Goal: Check status: Check status

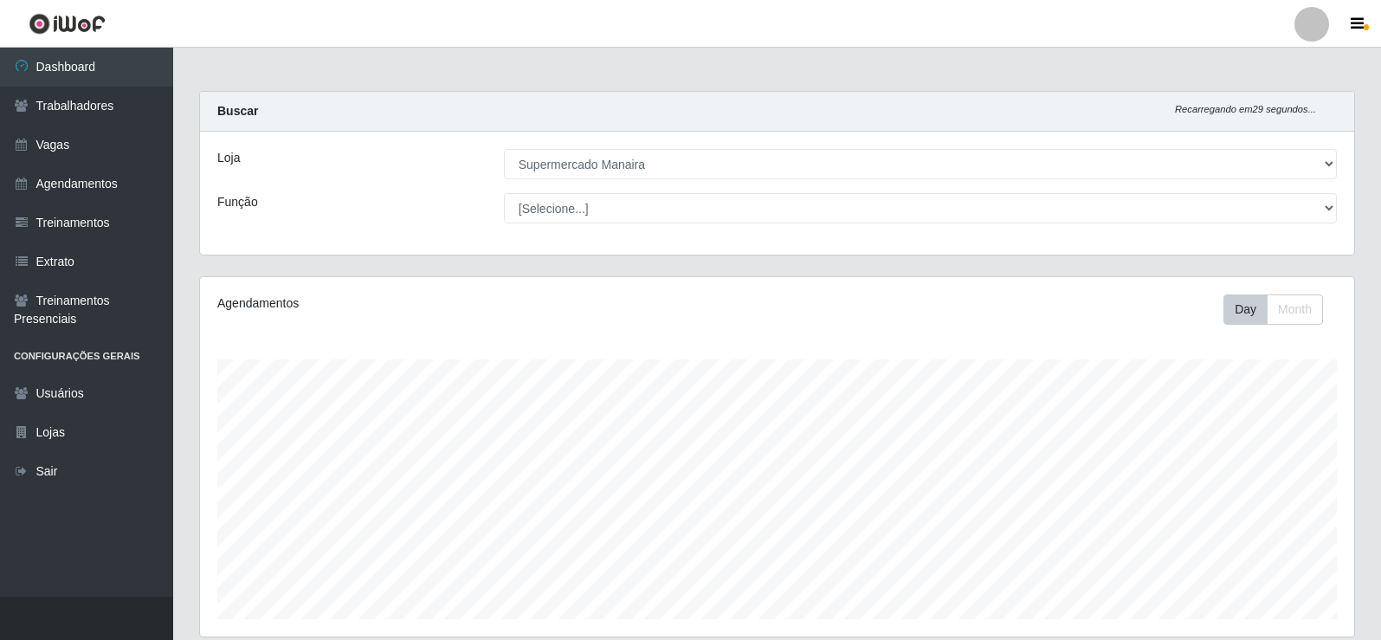
select select "443"
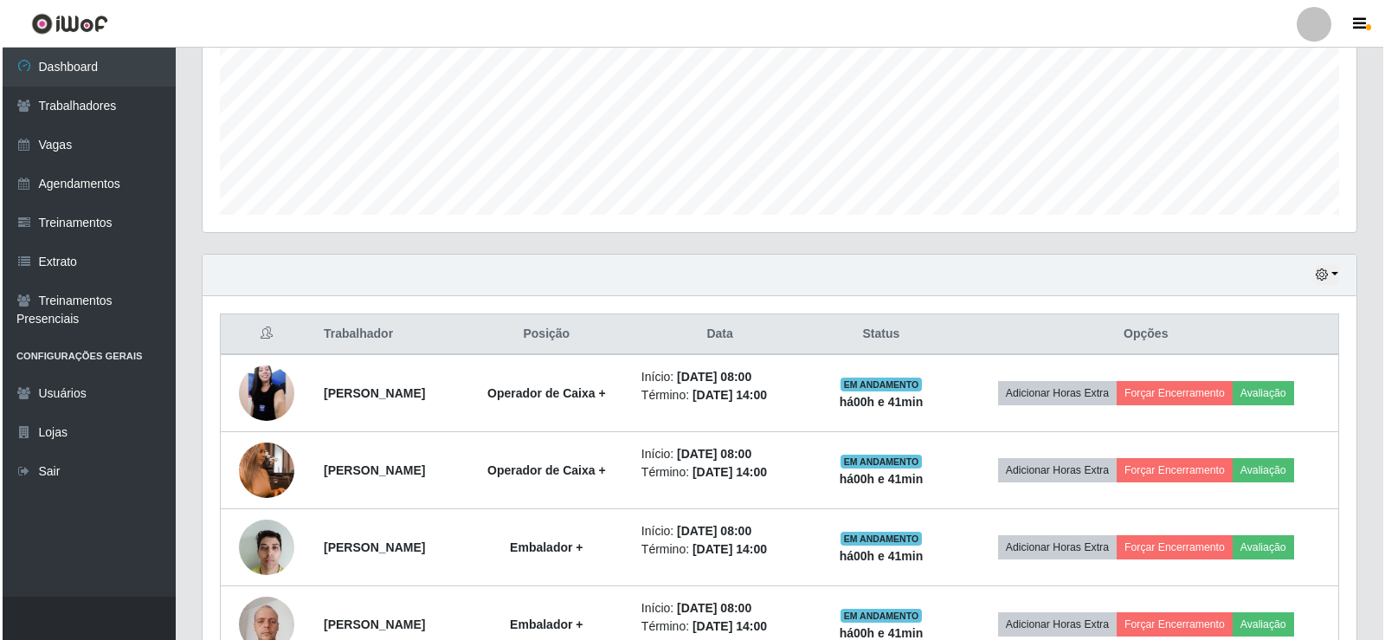
scroll to position [359, 1154]
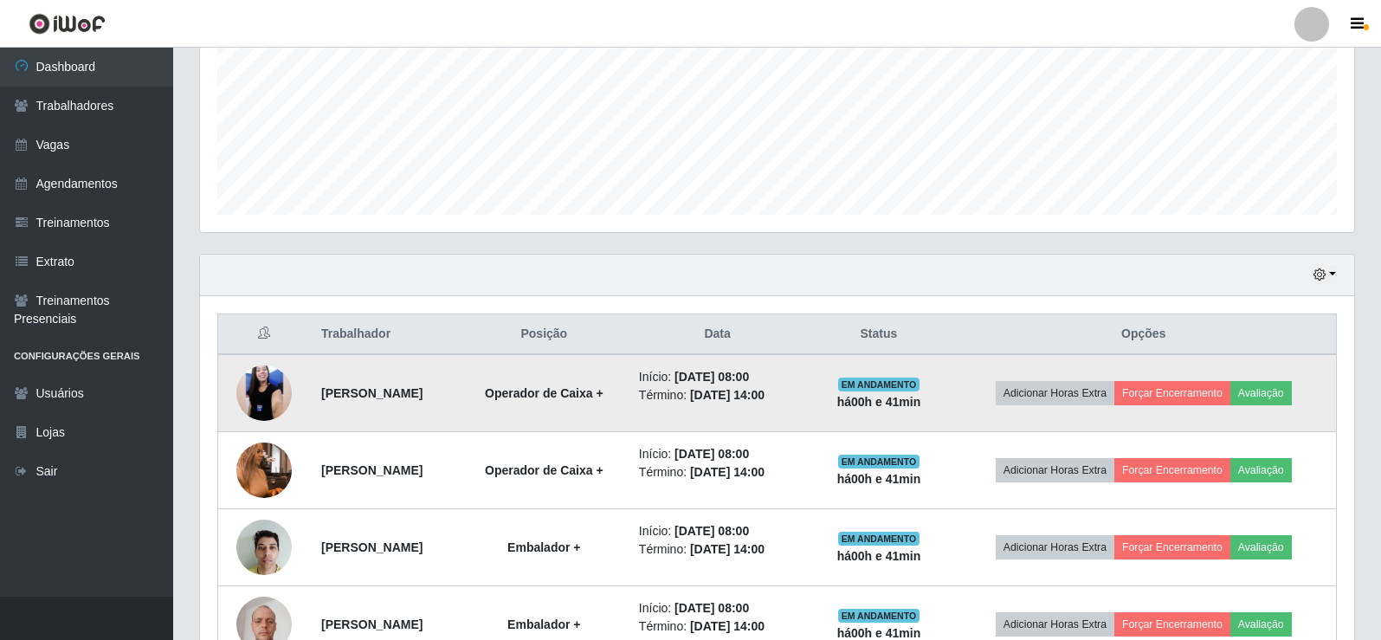
click at [261, 404] on img at bounding box center [263, 393] width 55 height 123
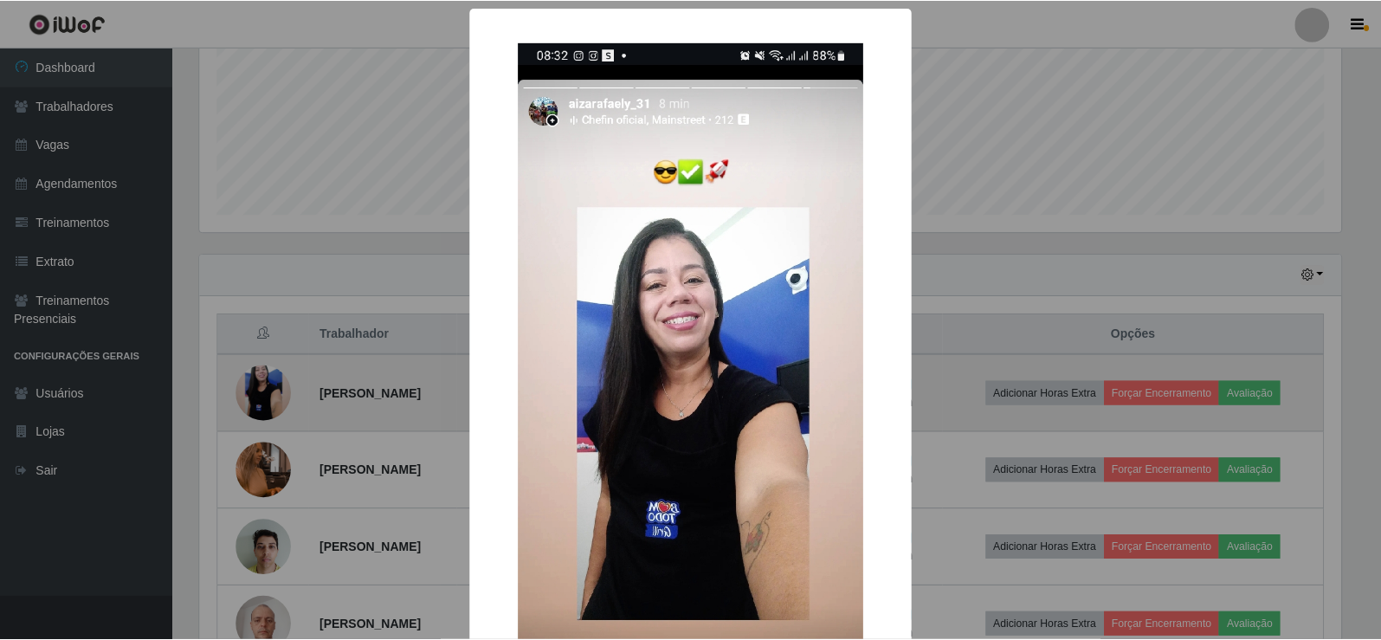
scroll to position [359, 1146]
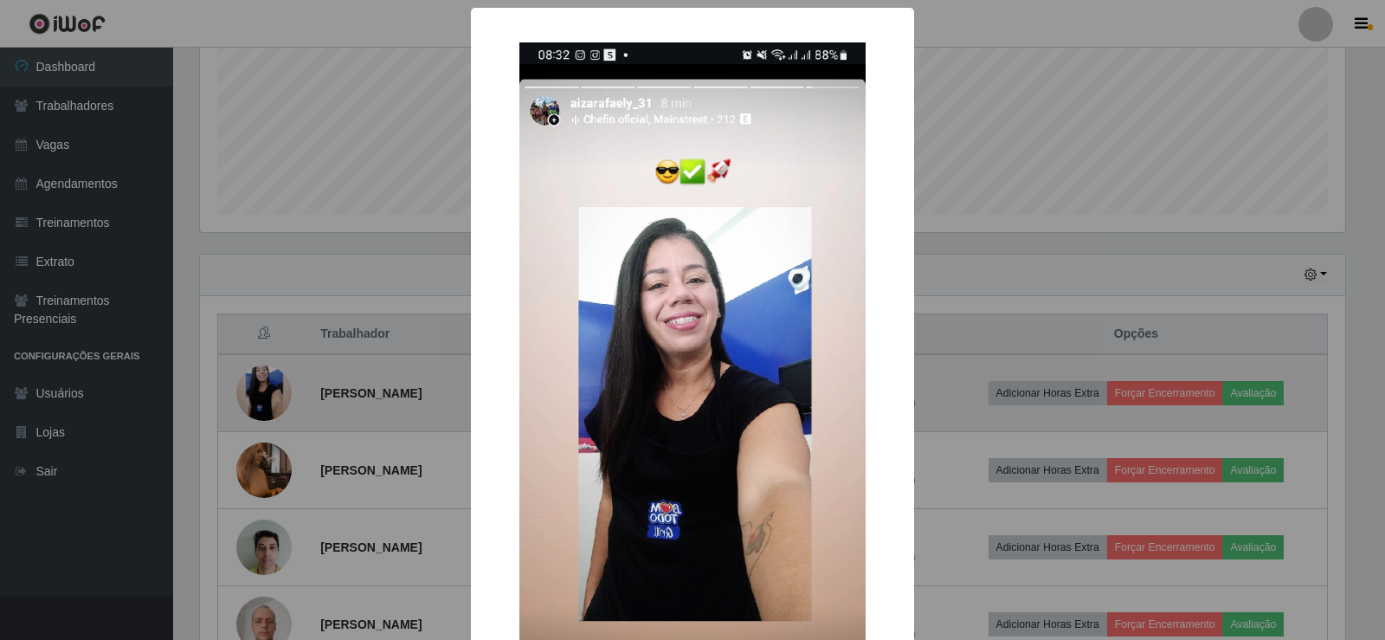
click at [261, 404] on div "× OK Cancel" at bounding box center [692, 320] width 1385 height 640
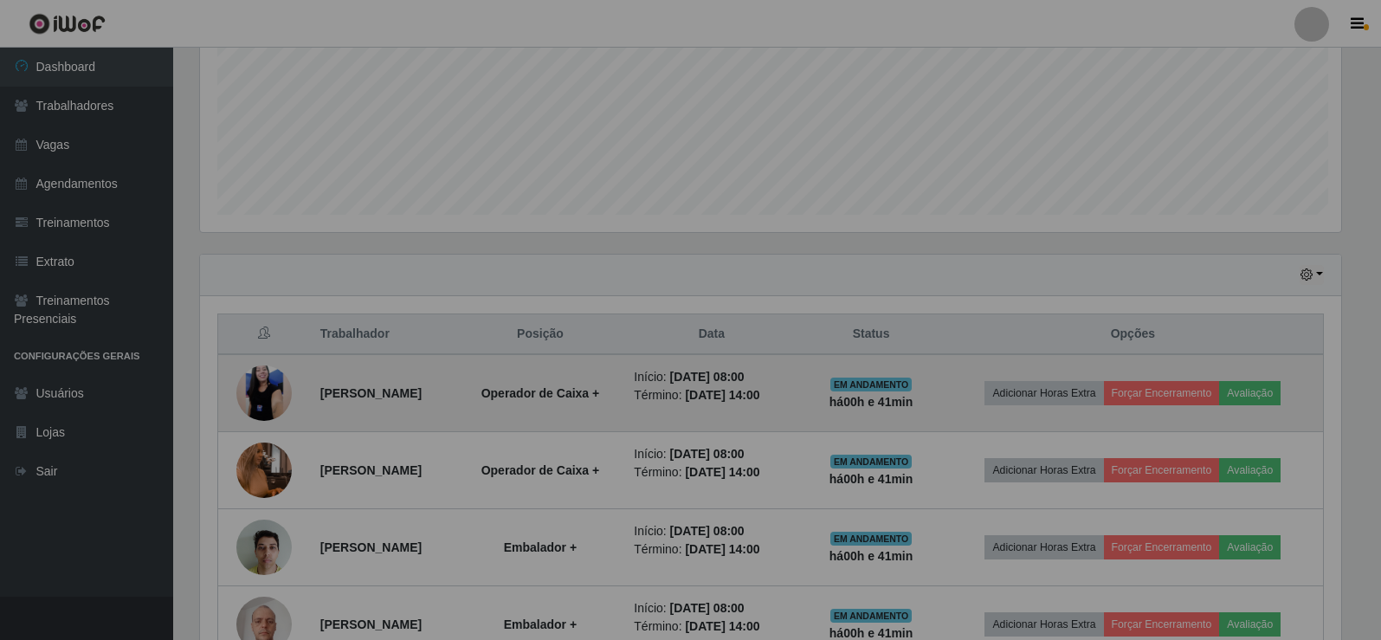
scroll to position [359, 1154]
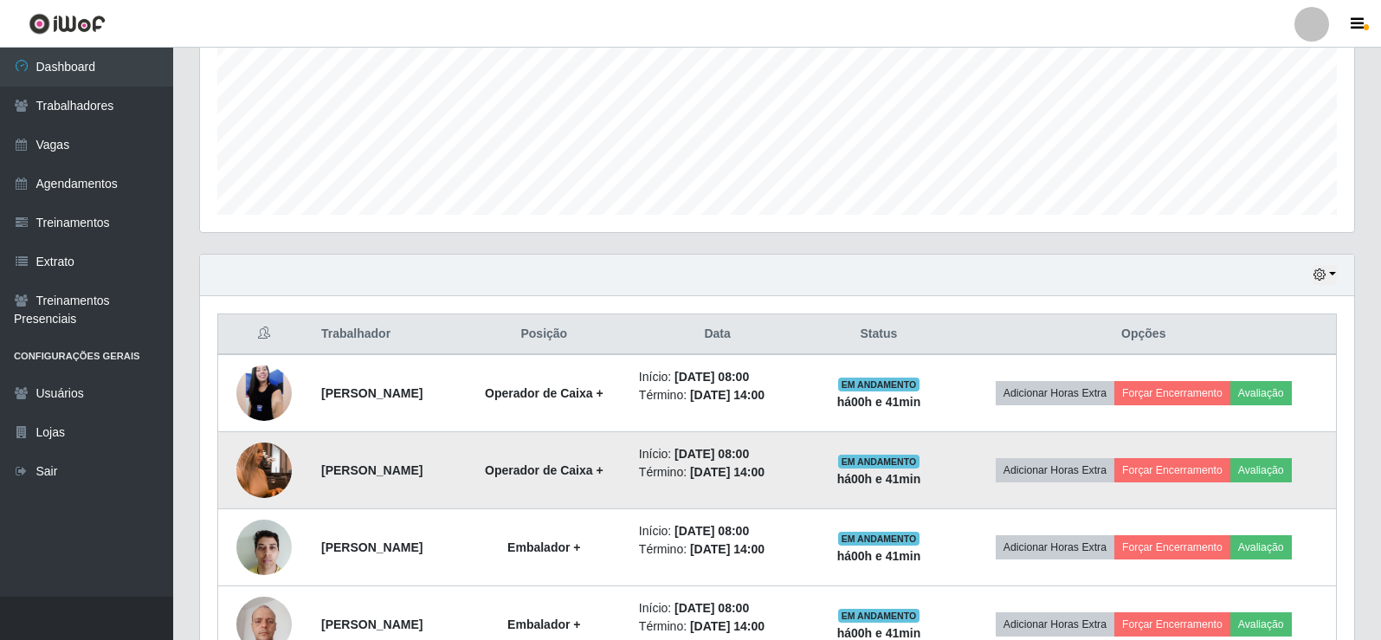
click at [253, 457] on img at bounding box center [263, 470] width 55 height 99
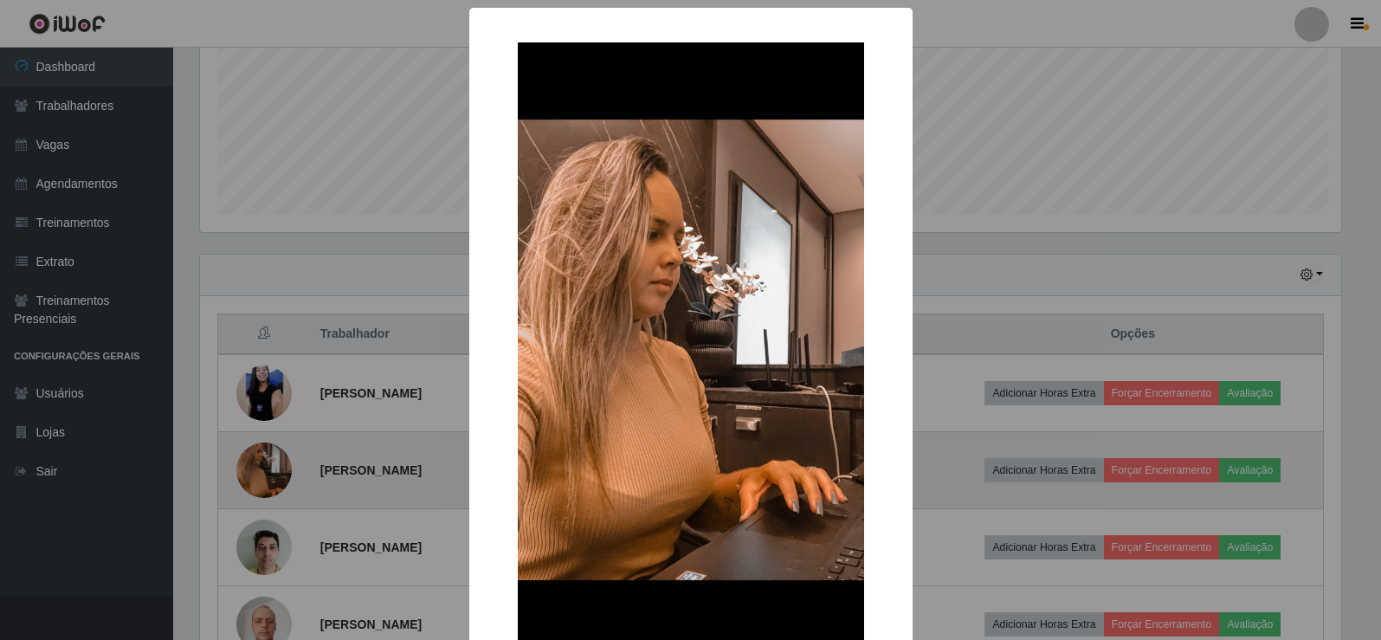
scroll to position [359, 1146]
click at [253, 457] on div "× OK Cancel" at bounding box center [692, 320] width 1385 height 640
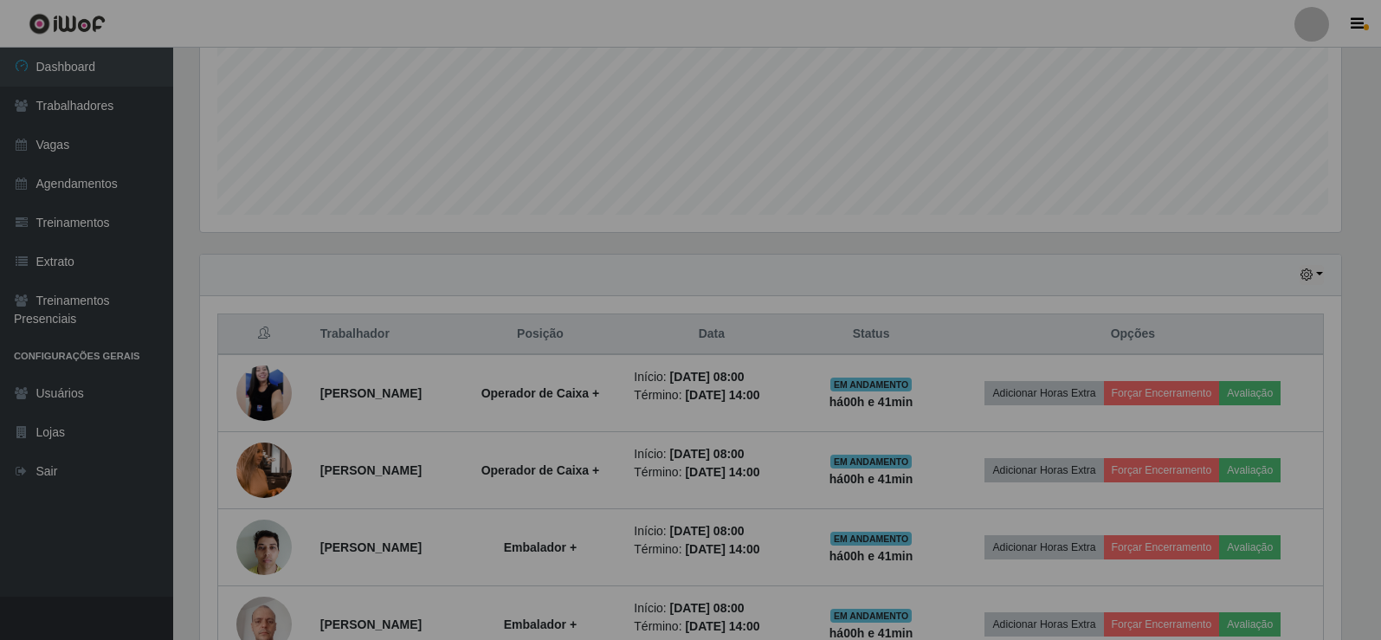
scroll to position [359, 1154]
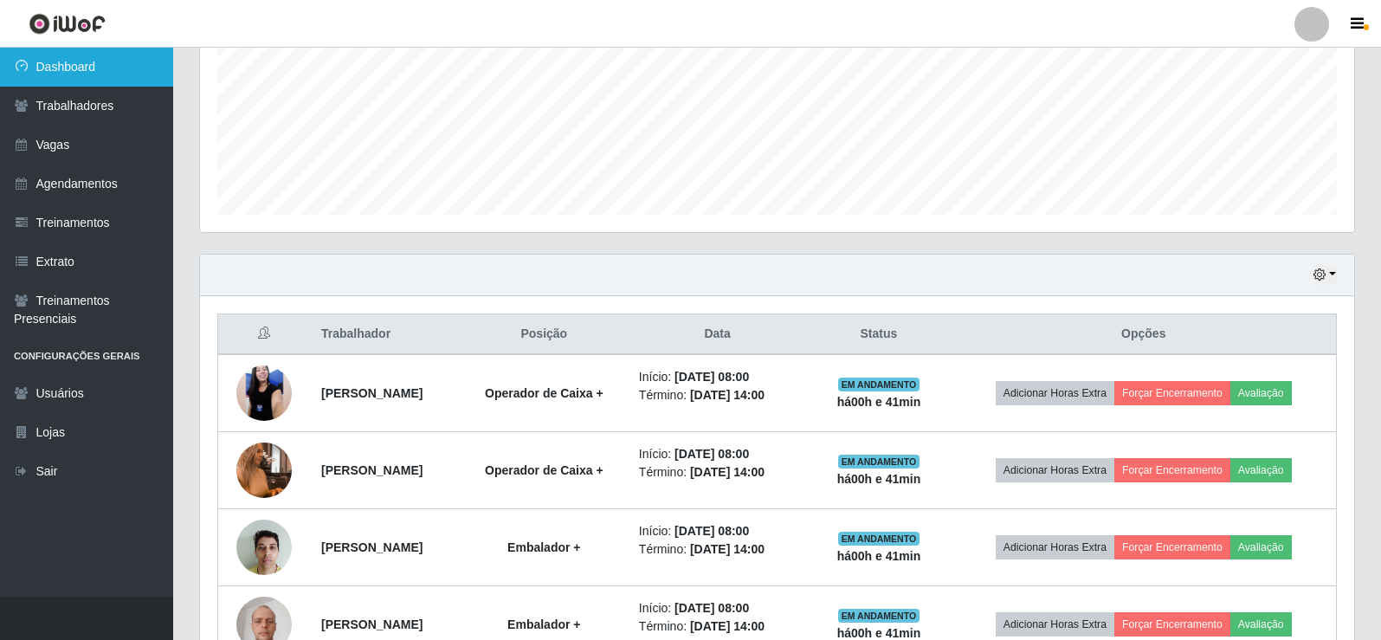
click at [112, 80] on link "Dashboard" at bounding box center [86, 67] width 173 height 39
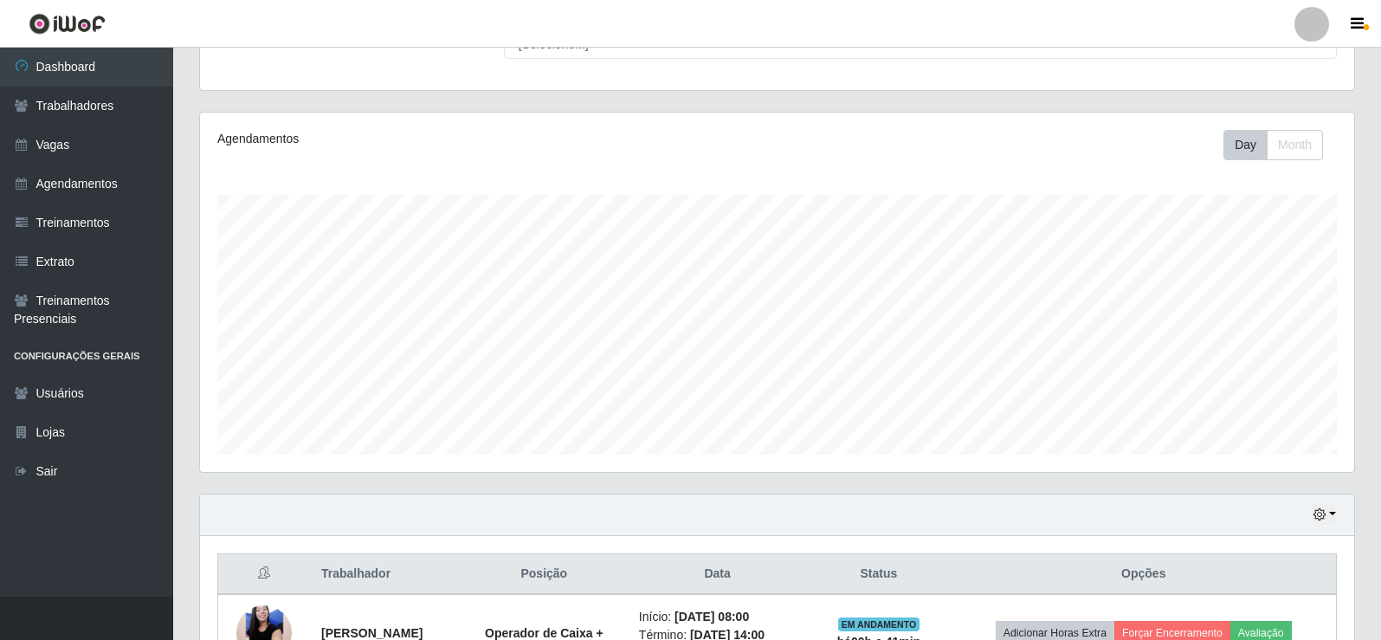
scroll to position [0, 0]
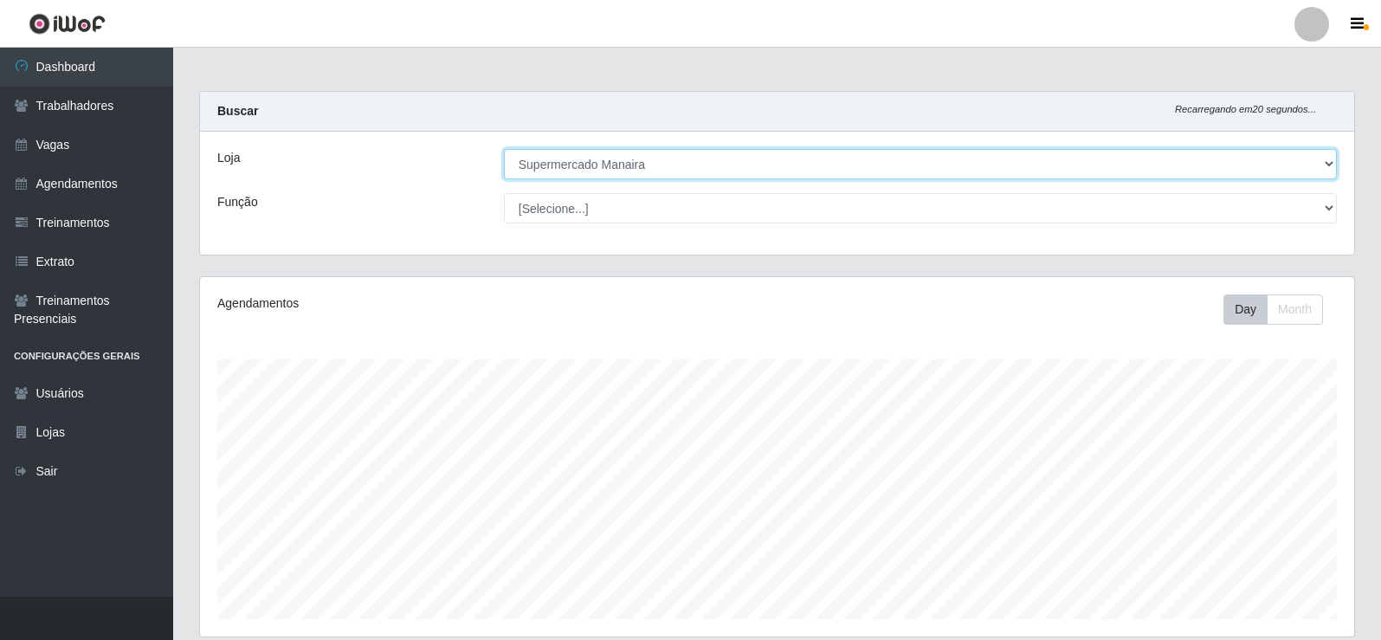
click at [1327, 157] on select "[Selecione...] Supermercado Manaira" at bounding box center [920, 164] width 833 height 30
click at [504, 149] on select "[Selecione...] Supermercado Manaira" at bounding box center [920, 164] width 833 height 30
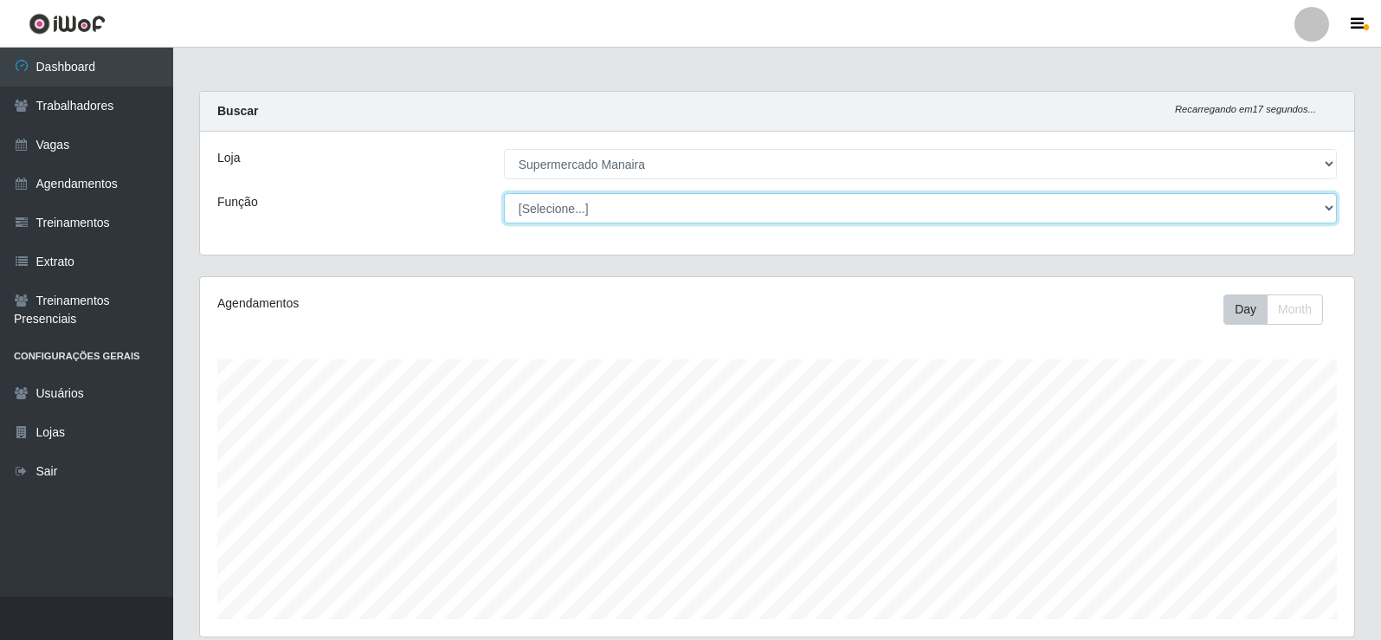
click at [1334, 203] on select "[Selecione...] ASG ASG + ASG ++ Embalador Embalador + Embalador ++ Operador de …" at bounding box center [920, 208] width 833 height 30
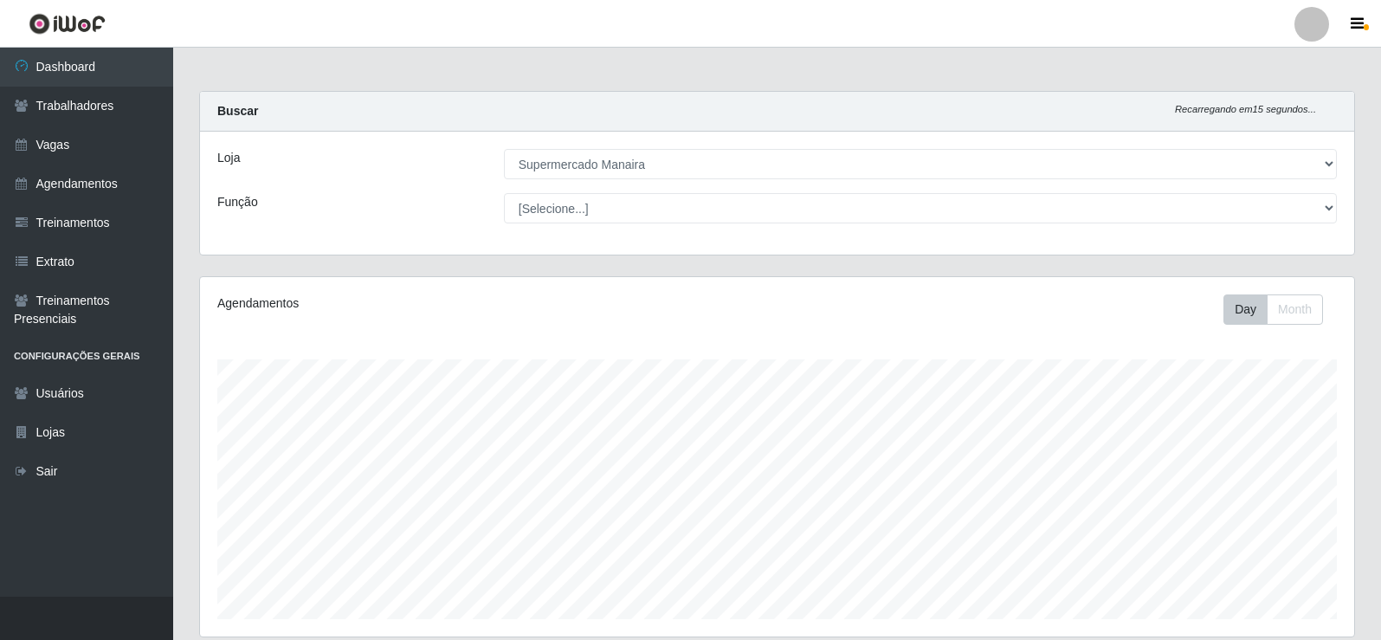
click at [348, 195] on div "Função" at bounding box center [347, 208] width 287 height 30
click at [60, 108] on link "Trabalhadores" at bounding box center [86, 106] width 173 height 39
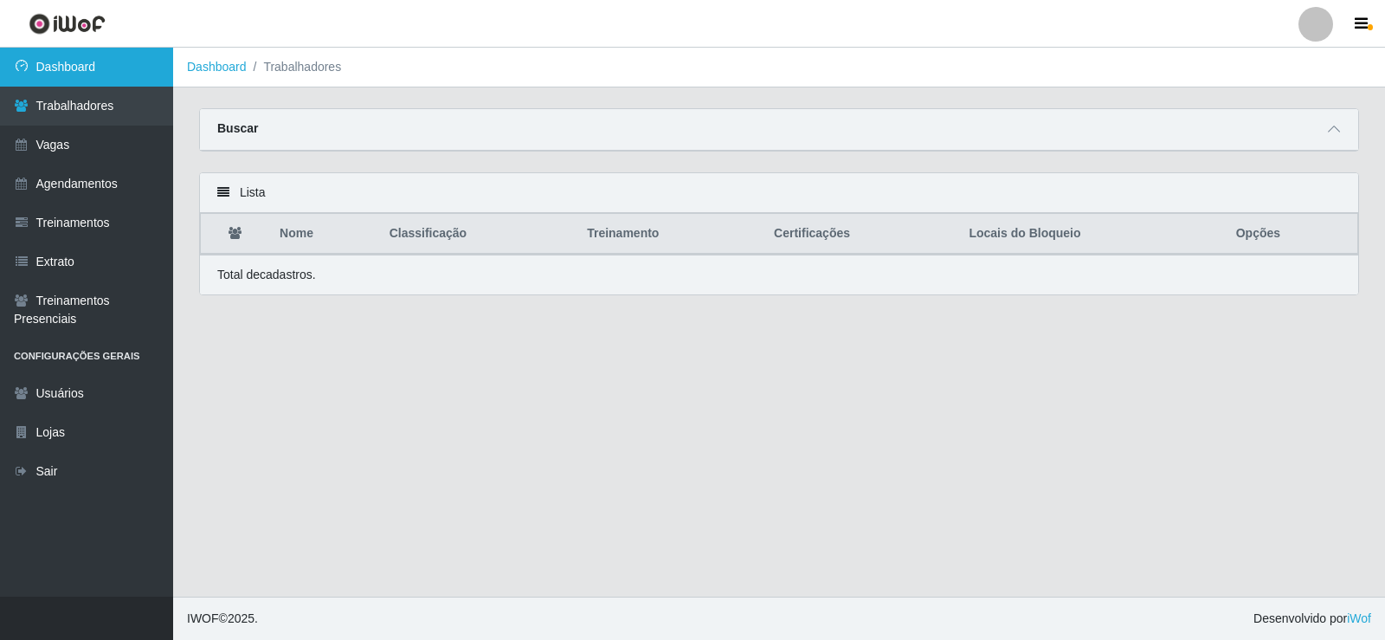
click at [74, 68] on link "Dashboard" at bounding box center [86, 67] width 173 height 39
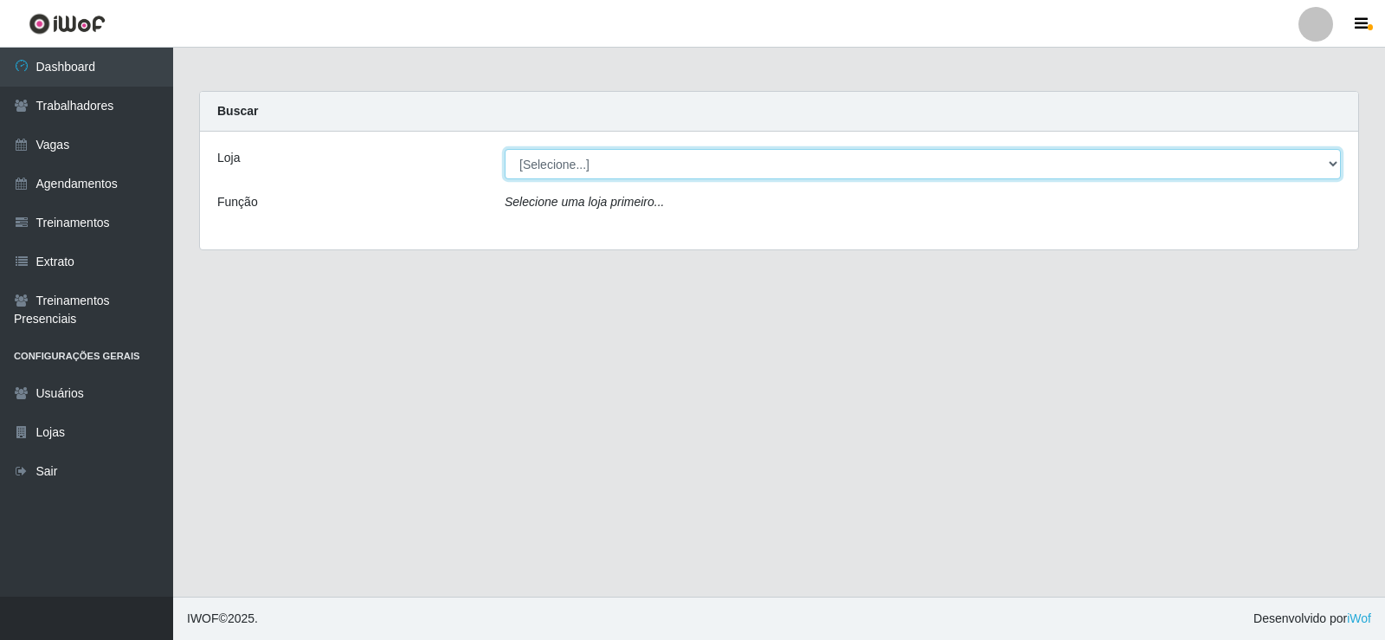
click at [1327, 162] on select "[Selecione...] Supermercado Manaira" at bounding box center [923, 164] width 836 height 30
select select "443"
click at [505, 149] on select "[Selecione...] Supermercado Manaira" at bounding box center [923, 164] width 836 height 30
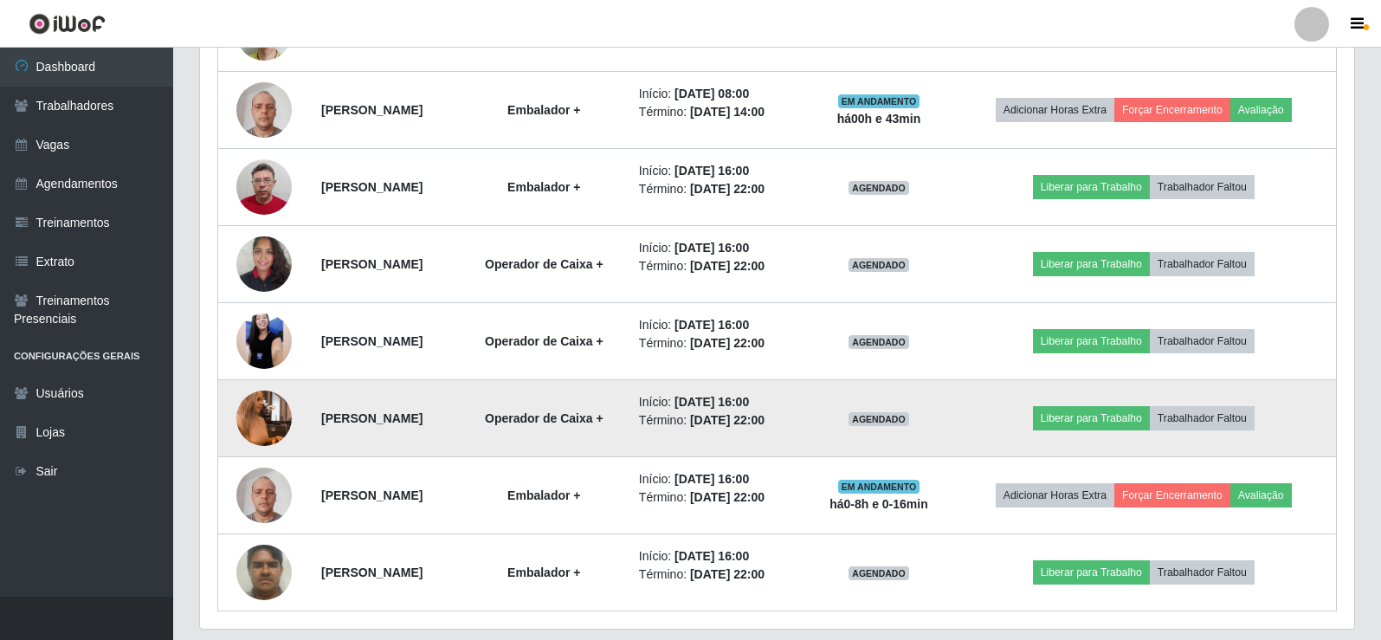
scroll to position [953, 0]
